Goal: Task Accomplishment & Management: Manage account settings

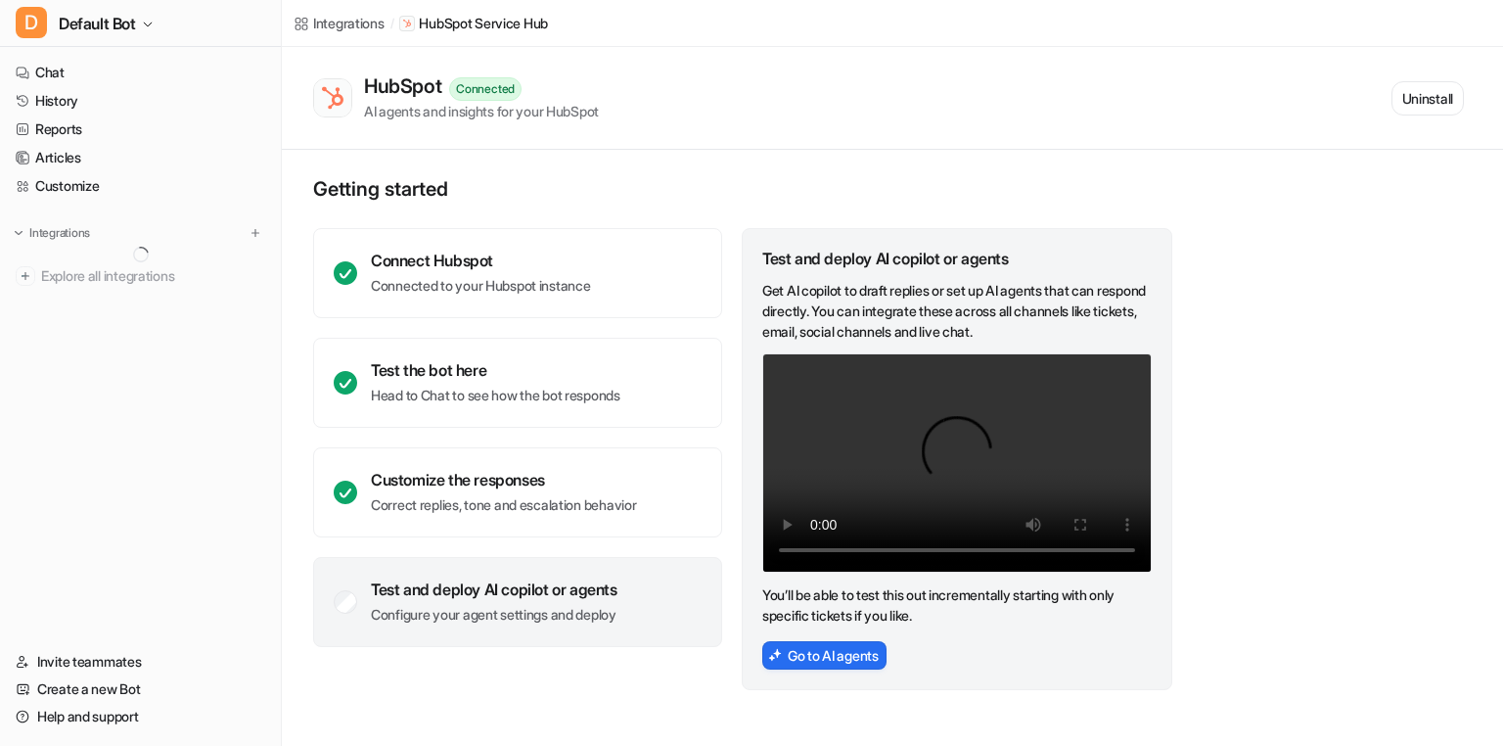
click at [729, 337] on div "Connect Hubspot Connected to your Hubspot instance Test the bot here Head to Ch…" at bounding box center [743, 459] width 861 height 462
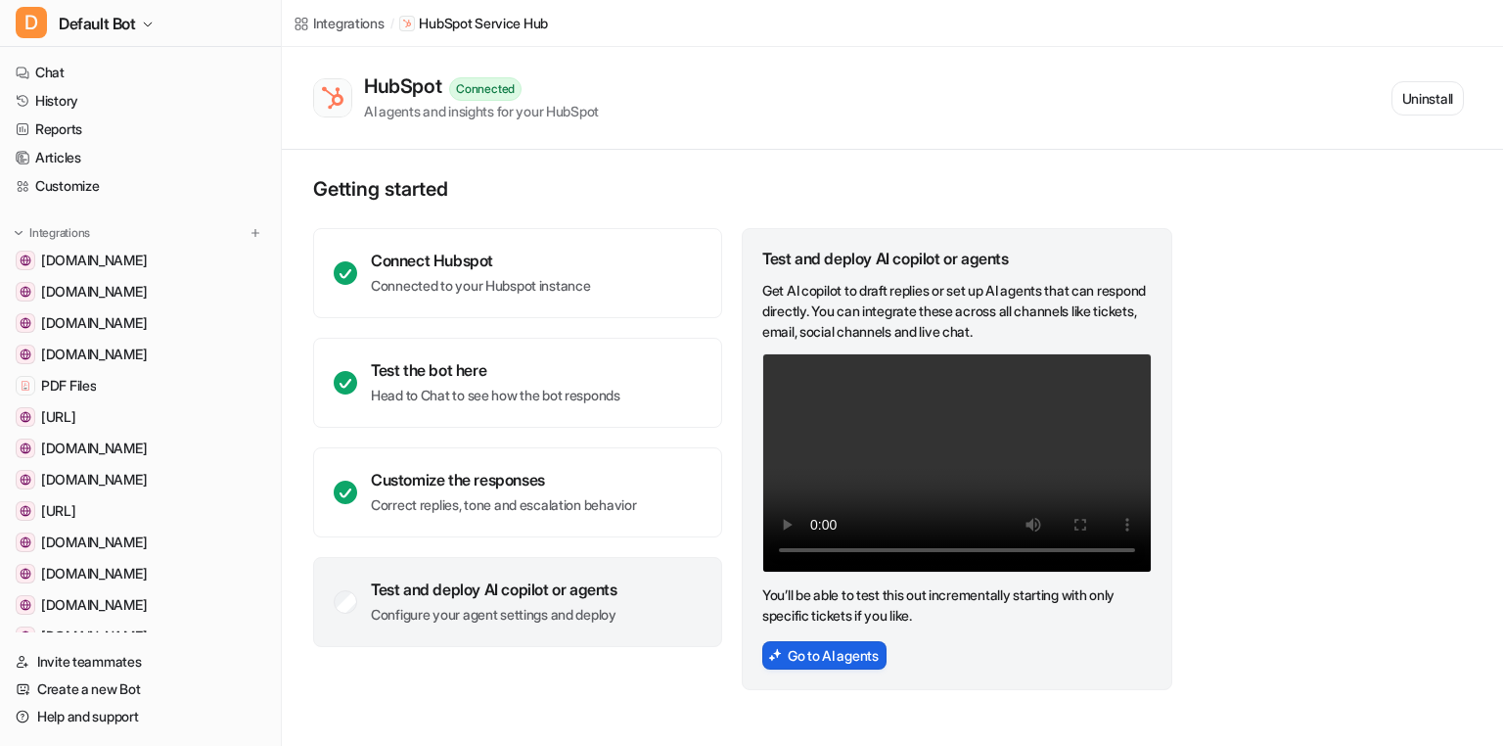
click at [804, 655] on button "Go to AI agents" at bounding box center [824, 655] width 124 height 28
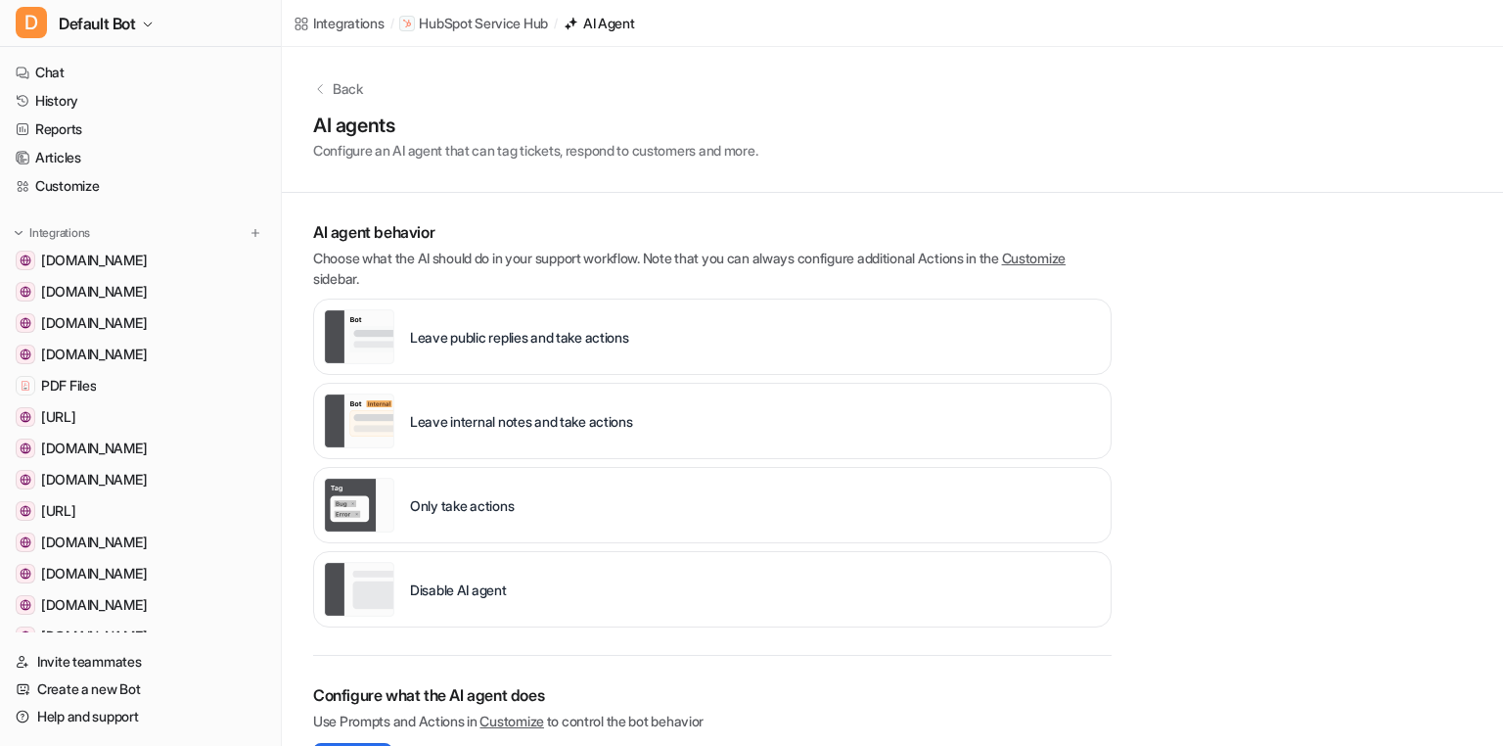
click at [535, 354] on div "Leave public replies and take actions" at bounding box center [476, 336] width 305 height 55
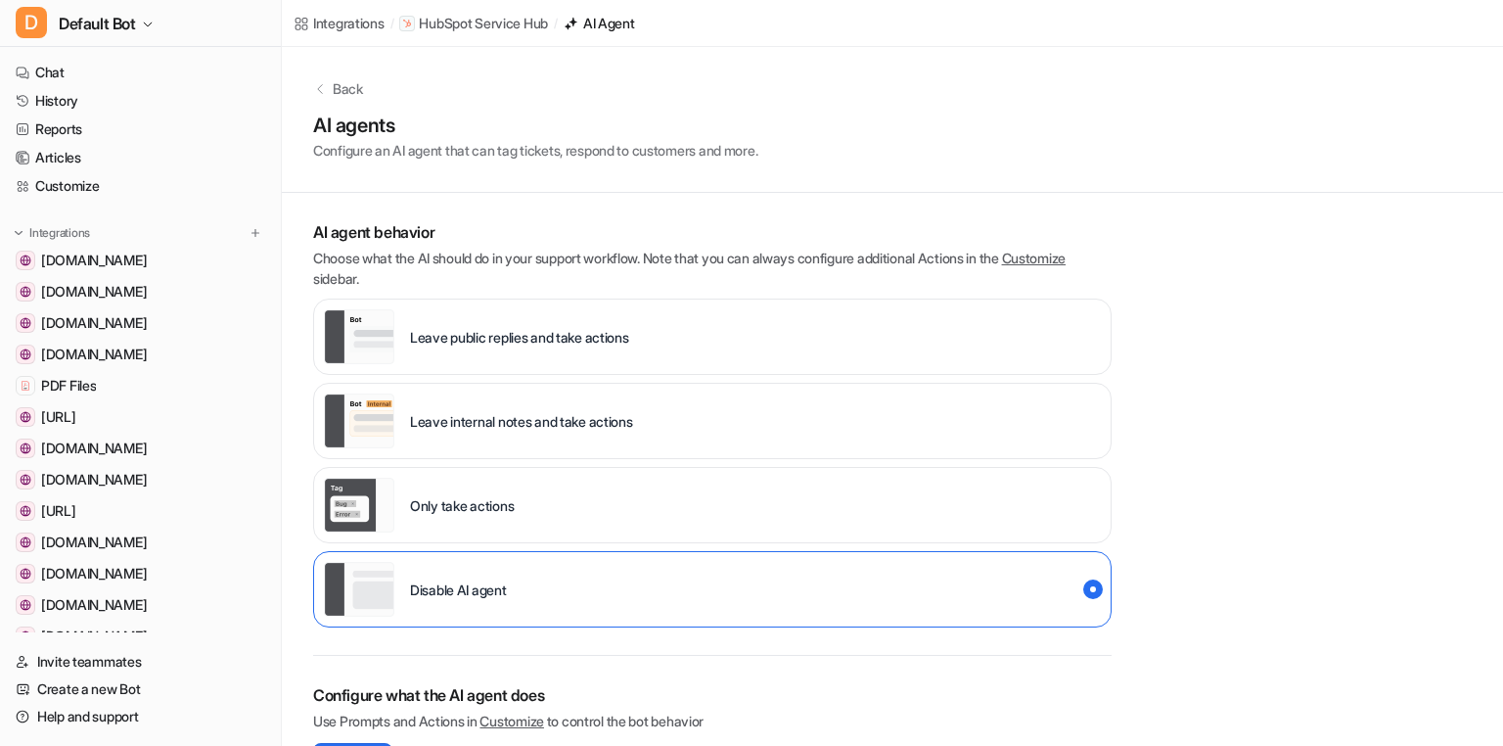
click at [535, 354] on div "Leave public replies and take actions" at bounding box center [476, 336] width 305 height 55
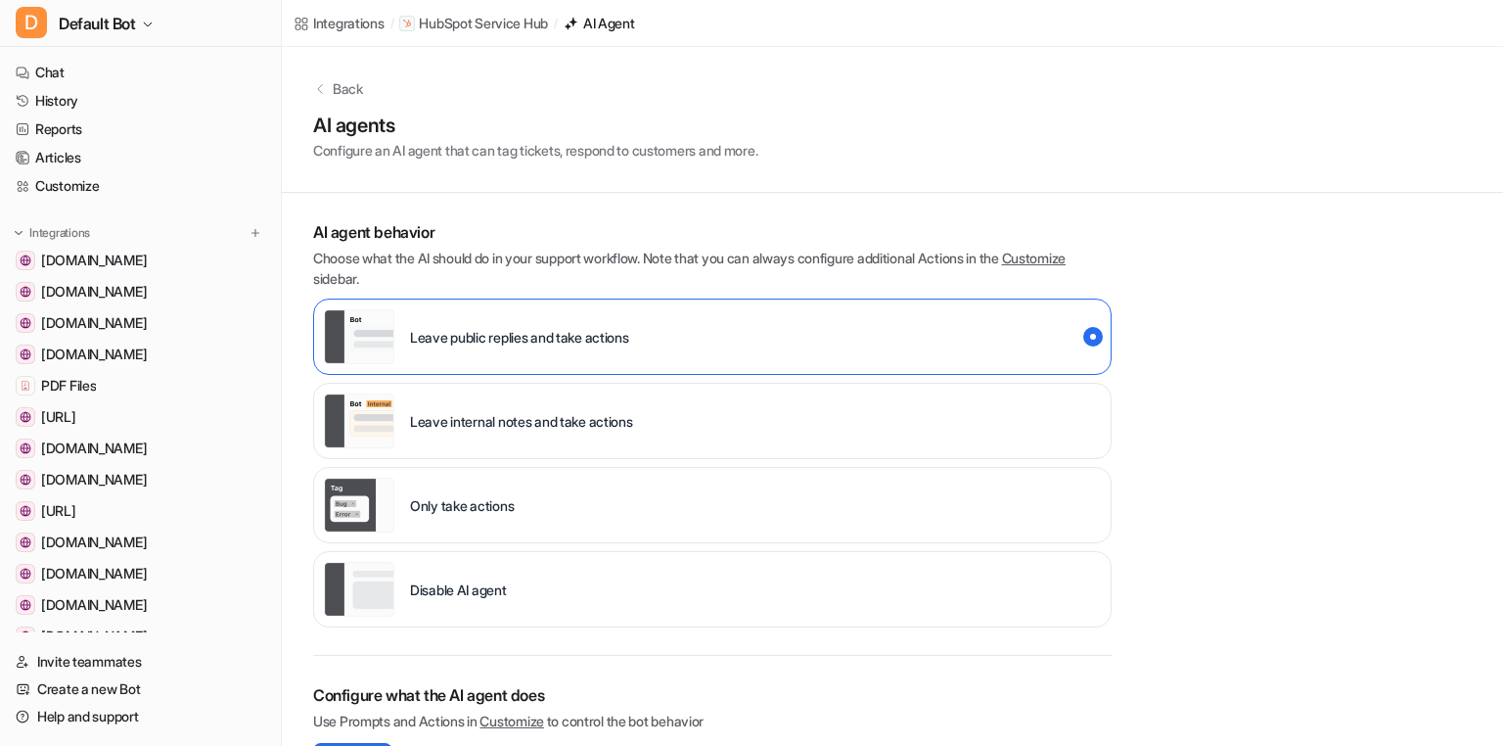
click at [1109, 224] on p "AI agent behavior" at bounding box center [712, 231] width 799 height 23
click at [709, 320] on div "Leave public replies and take actions" at bounding box center [712, 337] width 799 height 76
click at [1218, 384] on div "Back AI agents Configure an AI agent that can tag tickets, respond to customers…" at bounding box center [892, 423] width 1221 height 752
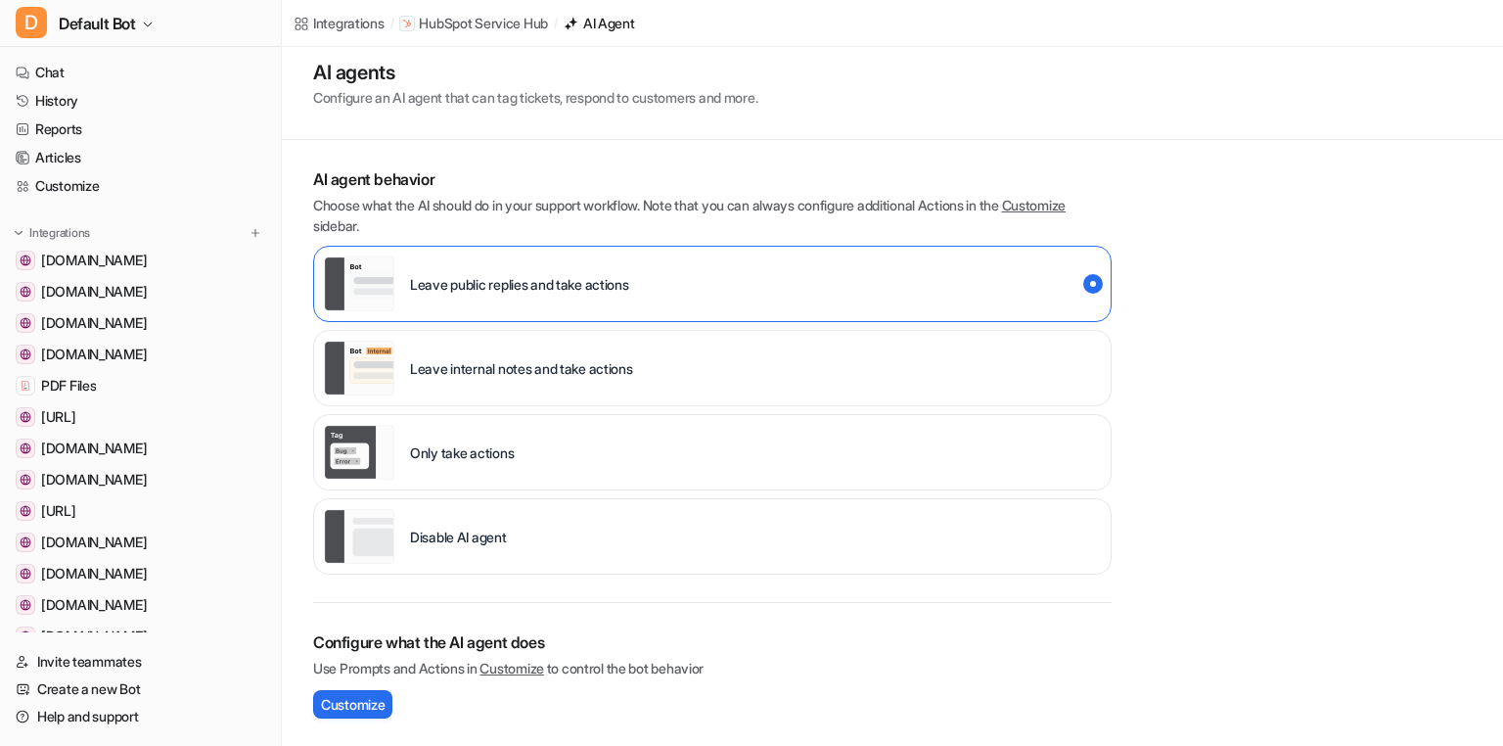
click at [832, 375] on div "Leave internal notes and take actions" at bounding box center [712, 368] width 799 height 76
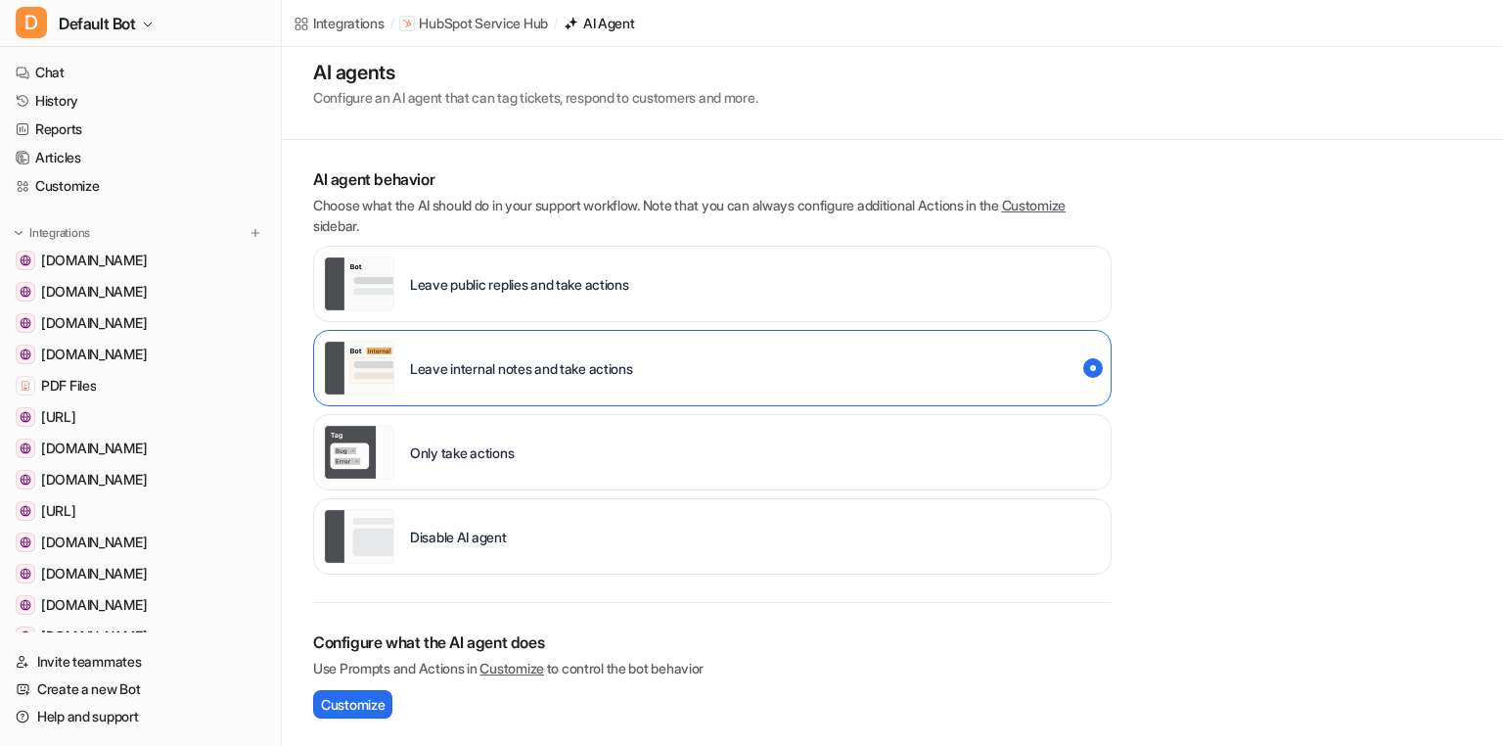
click at [1141, 342] on div "AI agent behavior Choose what the AI should do in your support workflow. Note t…" at bounding box center [712, 443] width 861 height 606
click at [989, 275] on div "Leave public replies and take actions" at bounding box center [712, 284] width 799 height 76
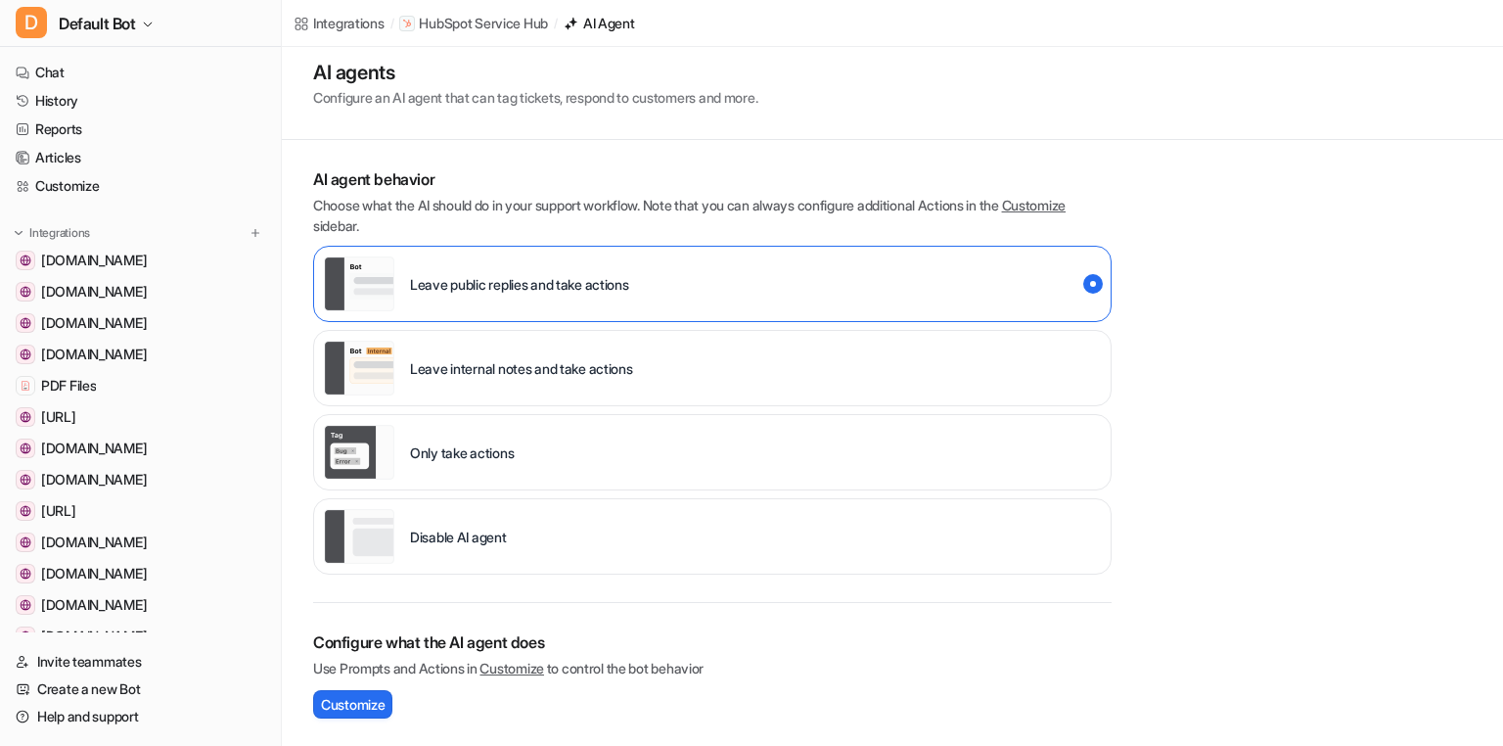
click at [1273, 262] on div "Back AI agents Configure an AI agent that can tag tickets, respond to customers…" at bounding box center [892, 370] width 1221 height 752
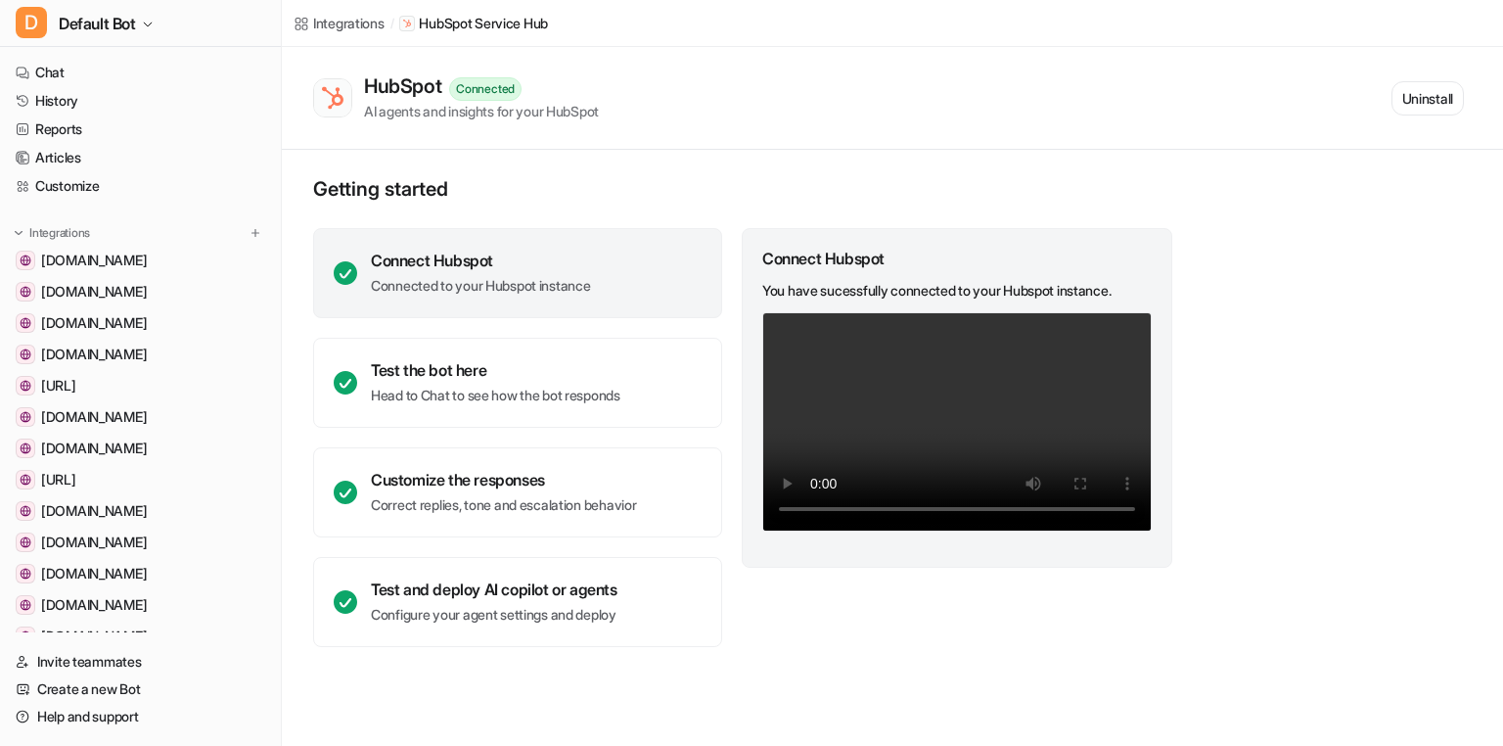
click at [1379, 95] on div "HubSpot Connected AI agents and insights for your HubSpot Uninstall" at bounding box center [888, 97] width 1151 height 47
click at [1406, 96] on button "Uninstall" at bounding box center [1428, 98] width 72 height 34
